Goal: Complete application form

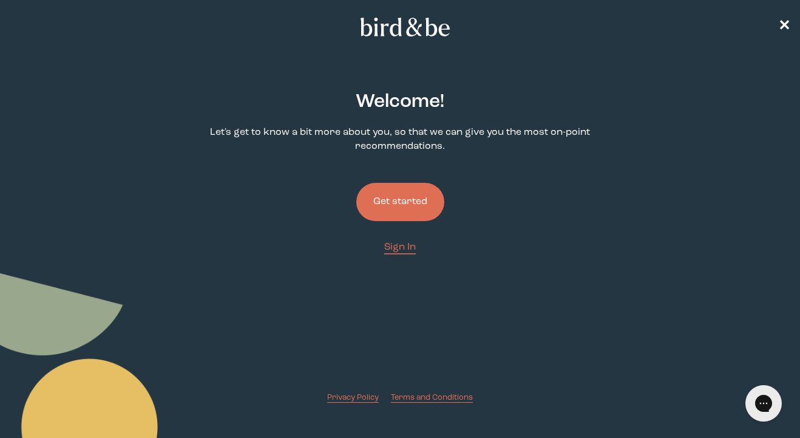
click at [407, 204] on button "Get started" at bounding box center [400, 202] width 88 height 38
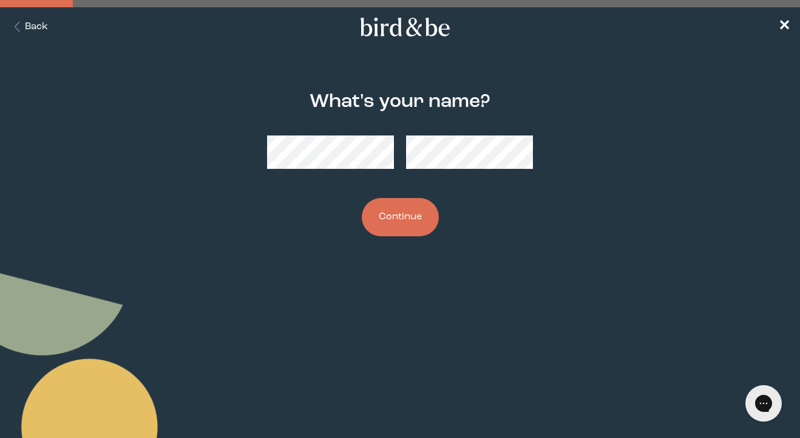
click at [400, 215] on button "Continue" at bounding box center [400, 217] width 77 height 38
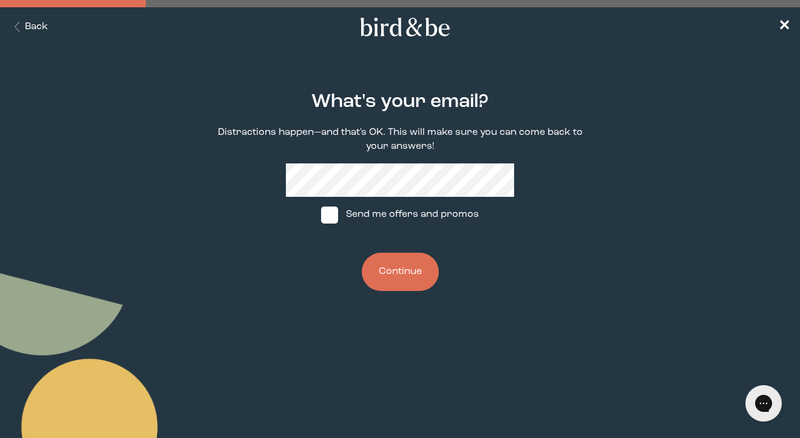
click at [331, 212] on span at bounding box center [329, 214] width 17 height 17
click at [321, 214] on input "Send me offers and promos" at bounding box center [320, 214] width 1 height 1
checkbox input "true"
click at [404, 258] on button "Continue" at bounding box center [400, 272] width 77 height 38
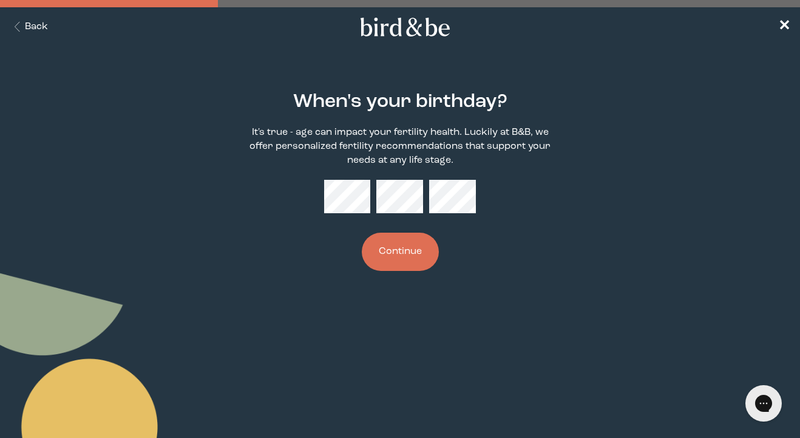
click at [405, 251] on button "Continue" at bounding box center [400, 251] width 77 height 38
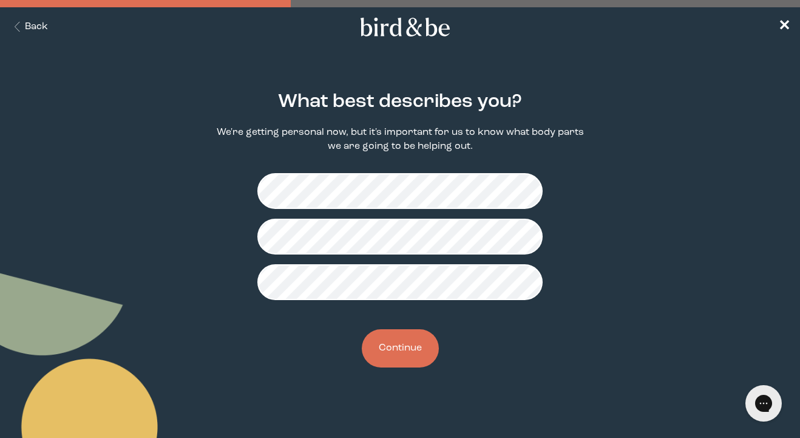
click at [405, 355] on button "Continue" at bounding box center [400, 348] width 77 height 38
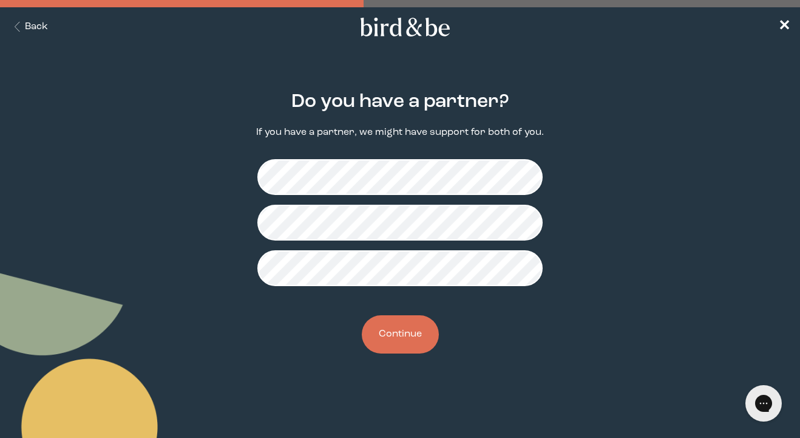
click at [390, 334] on button "Continue" at bounding box center [400, 334] width 77 height 38
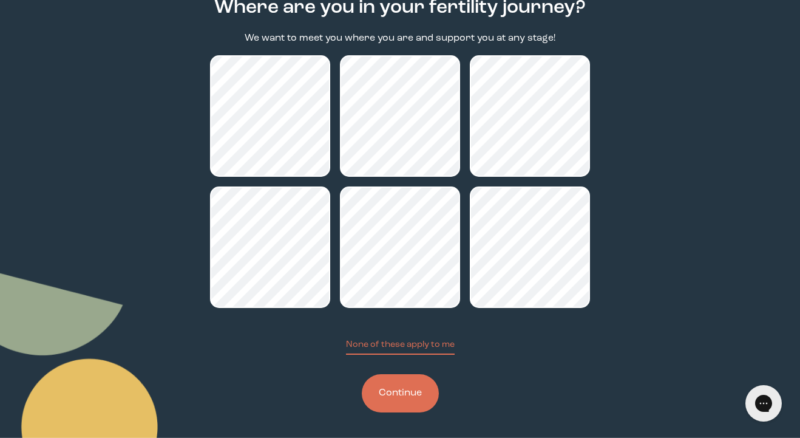
scroll to position [98, 0]
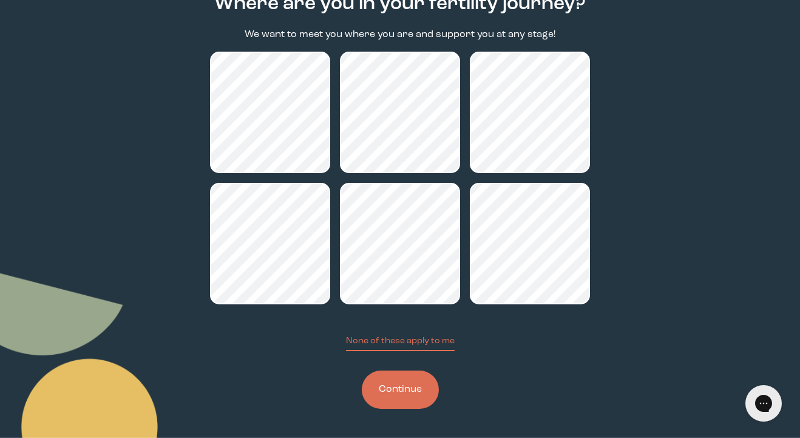
click at [413, 380] on button "Continue" at bounding box center [400, 389] width 77 height 38
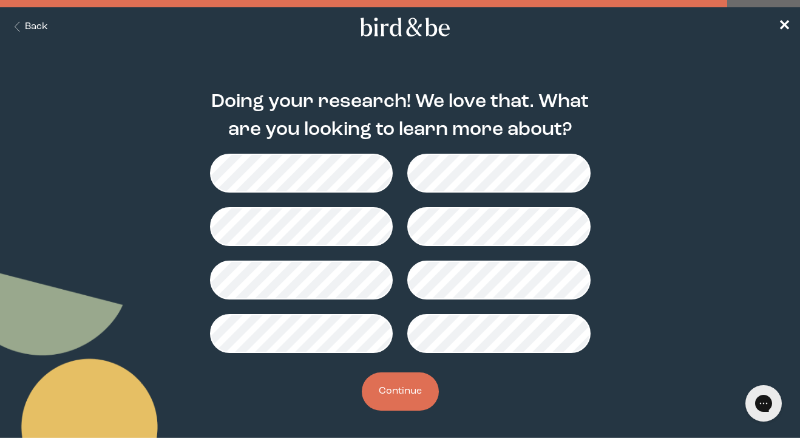
scroll to position [2, 0]
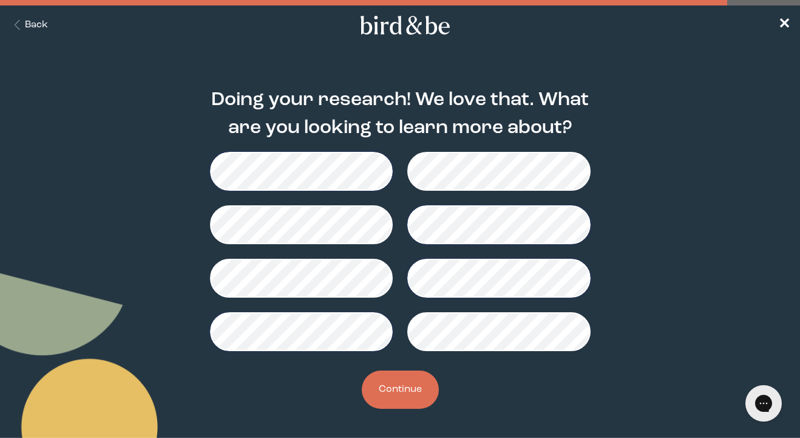
click at [394, 389] on button "Continue" at bounding box center [400, 389] width 77 height 38
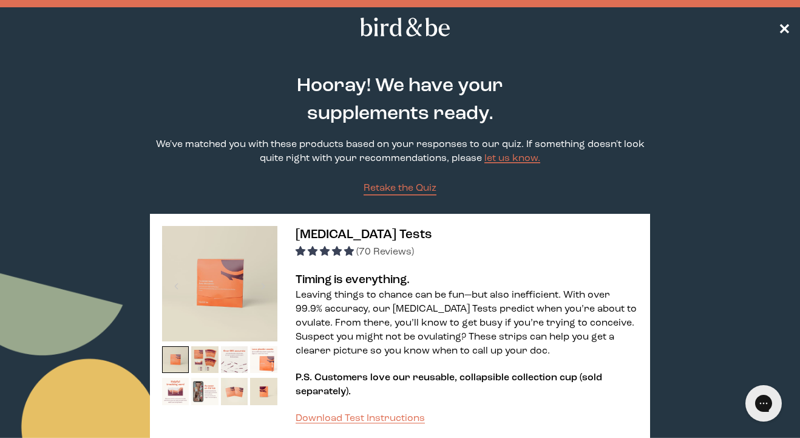
click at [787, 22] on span "✕" at bounding box center [784, 27] width 12 height 15
